Goal: Task Accomplishment & Management: Use online tool/utility

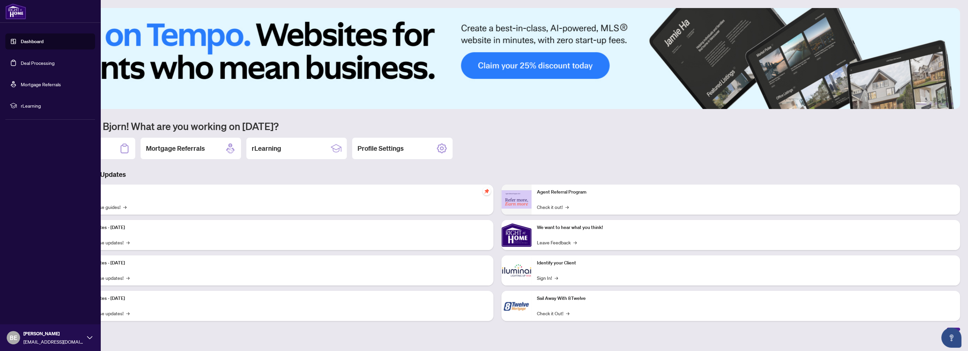
click at [21, 62] on link "Deal Processing" at bounding box center [38, 63] width 34 height 6
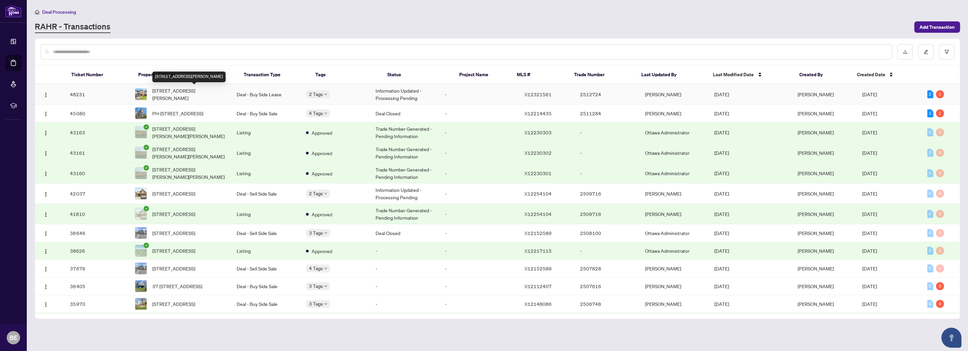
click at [221, 88] on span "[STREET_ADDRESS][PERSON_NAME]" at bounding box center [189, 94] width 74 height 15
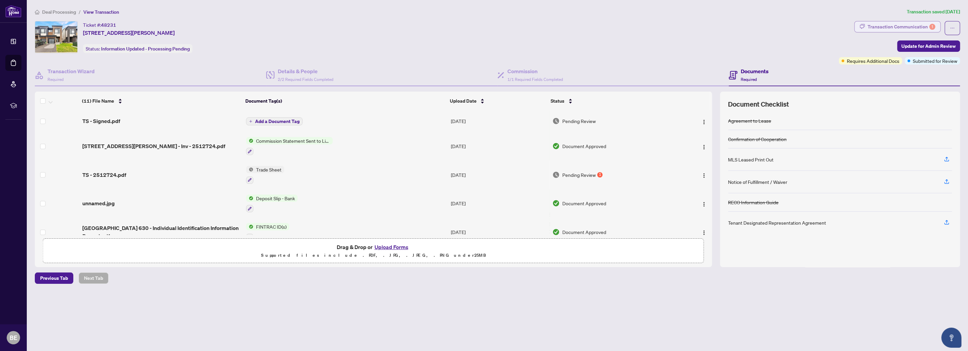
click at [891, 27] on div "Transaction Communication 1" at bounding box center [901, 26] width 68 height 11
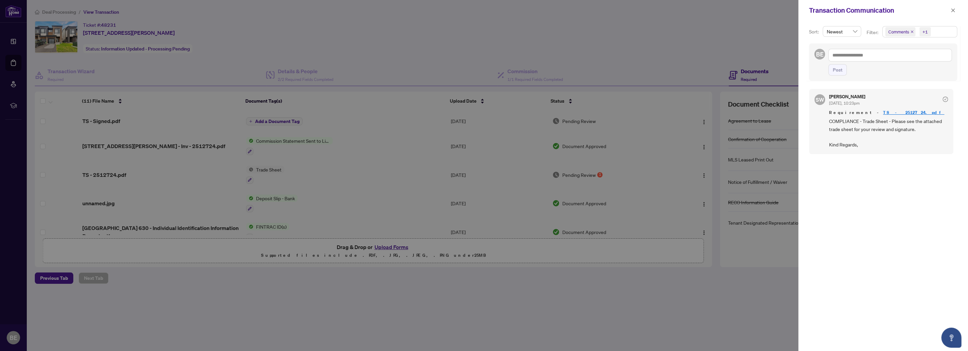
click at [585, 47] on div at bounding box center [484, 175] width 968 height 351
click at [252, 66] on div at bounding box center [484, 175] width 968 height 351
click at [953, 10] on icon "close" at bounding box center [952, 10] width 5 height 5
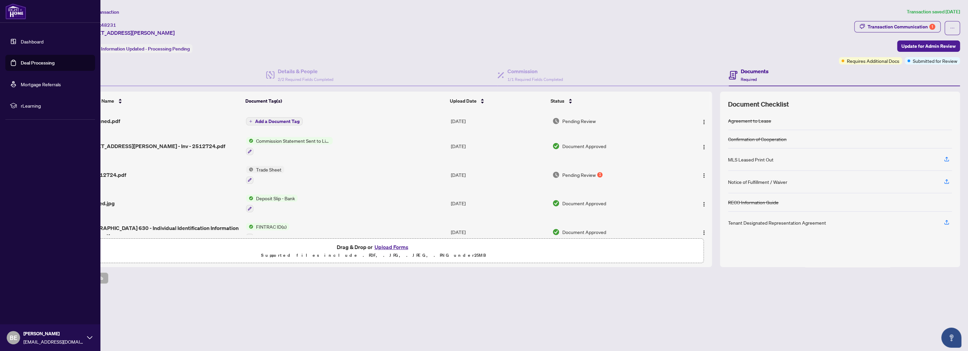
click at [21, 63] on link "Deal Processing" at bounding box center [38, 63] width 34 height 6
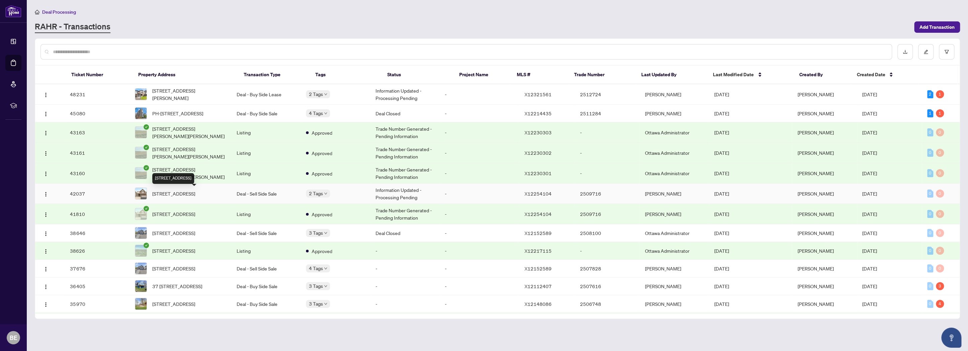
click at [195, 194] on span "[STREET_ADDRESS]" at bounding box center [173, 193] width 43 height 7
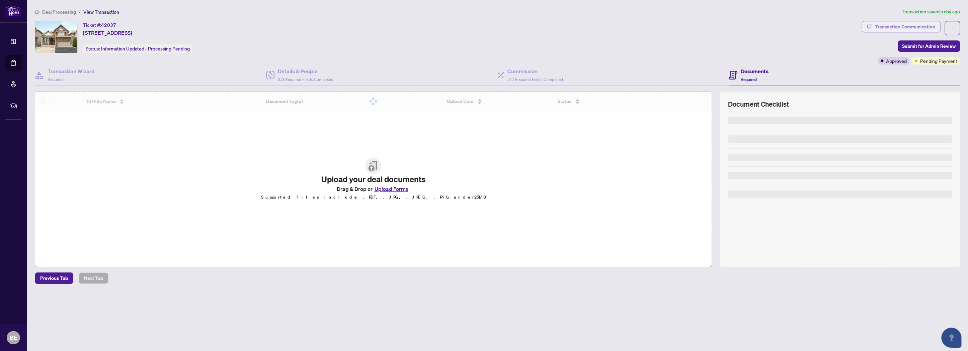
click at [904, 26] on div "Transaction Communication" at bounding box center [905, 26] width 60 height 11
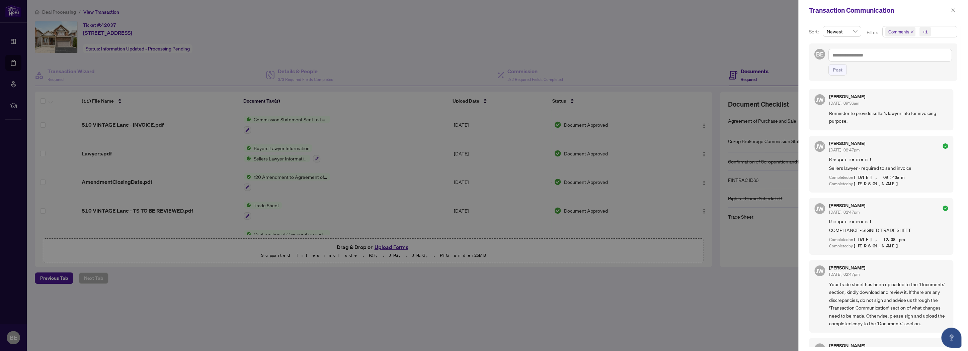
click at [910, 31] on icon "close" at bounding box center [911, 31] width 3 height 3
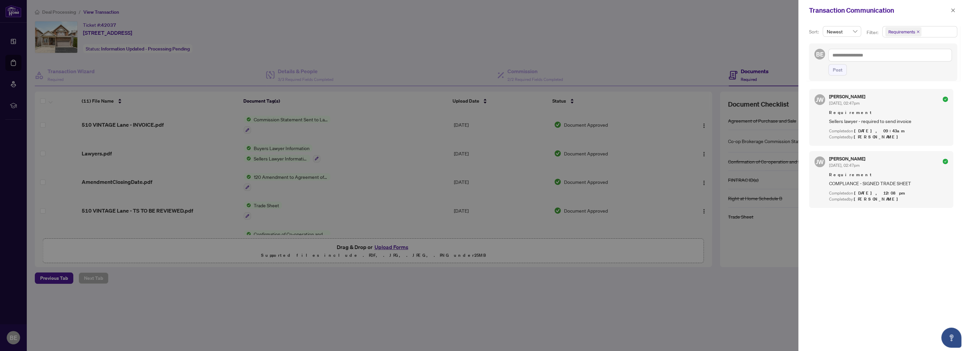
click at [647, 35] on div at bounding box center [484, 175] width 968 height 351
click at [385, 30] on div at bounding box center [484, 175] width 968 height 351
